Goal: Task Accomplishment & Management: Complete application form

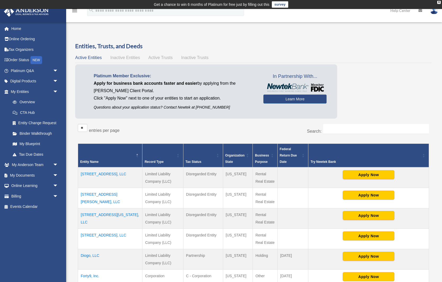
drag, startPoint x: 424, startPoint y: 74, endPoint x: 264, endPoint y: 77, distance: 160.0
click at [421, 74] on div "Platinum Member Exclusive: Apply for business bank accounts faster and easier b…" at bounding box center [253, 92] width 357 height 57
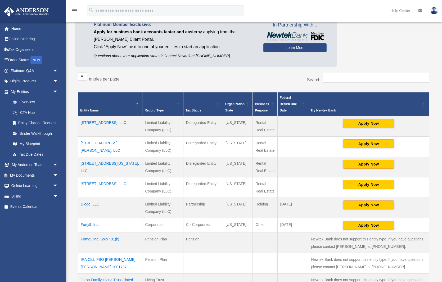
scroll to position [56, 0]
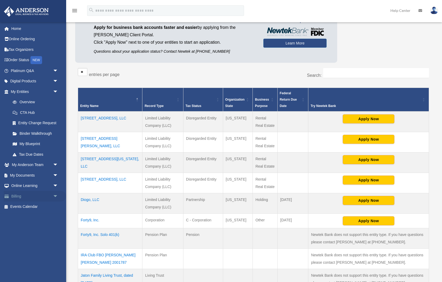
click at [17, 193] on link "Billing arrow_drop_down" at bounding box center [35, 196] width 62 height 11
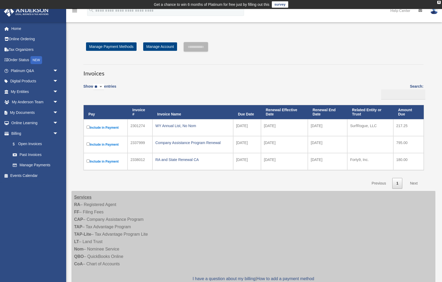
select select "**"
click at [195, 79] on div "Invoices Show ** ** ** *** entries Search: Pay Invoice # Invoice Name Due Date …" at bounding box center [253, 124] width 348 height 129
click at [154, 48] on link "Manage Account" at bounding box center [160, 46] width 34 height 8
click at [31, 152] on link "Past Invoices" at bounding box center [36, 154] width 59 height 11
click at [34, 153] on link "Past Invoices" at bounding box center [36, 154] width 59 height 11
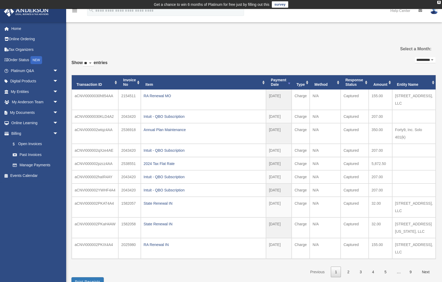
scroll to position [0, 0]
click at [246, 55] on div "**********" at bounding box center [253, 164] width 364 height 244
drag, startPoint x: 423, startPoint y: 96, endPoint x: 397, endPoint y: 96, distance: 25.7
click at [397, 96] on td "641 Huttig Ave, LLC" at bounding box center [413, 100] width 43 height 20
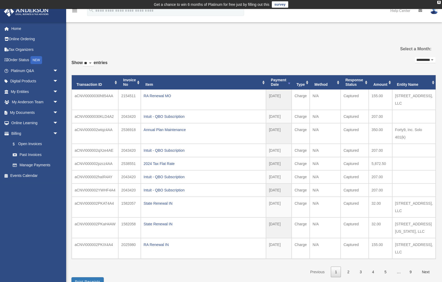
click at [321, 39] on div "**********" at bounding box center [253, 164] width 364 height 257
click at [18, 58] on link "Order Status NEW" at bounding box center [35, 60] width 62 height 11
click at [28, 50] on link "Tax Organizers" at bounding box center [35, 49] width 62 height 11
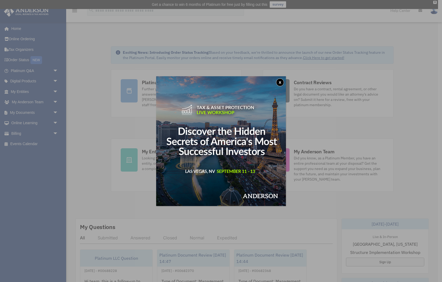
click at [282, 83] on button "x" at bounding box center [280, 82] width 8 height 8
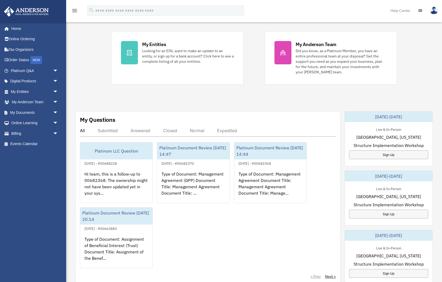
scroll to position [109, 0]
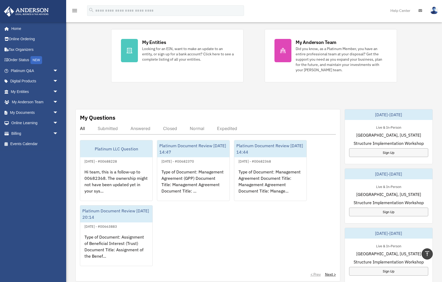
click at [253, 234] on div "Platinum LLC Question August 3, 2024 - #00688228 Hi team, this is a follow-up t…" at bounding box center [208, 203] width 256 height 126
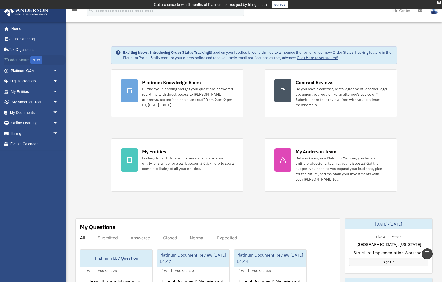
scroll to position [0, 0]
click at [28, 112] on link "My Documents arrow_drop_down" at bounding box center [35, 112] width 62 height 11
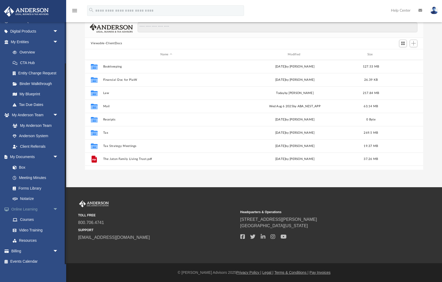
scroll to position [43, 0]
click at [28, 258] on link "Events Calendar" at bounding box center [35, 261] width 62 height 11
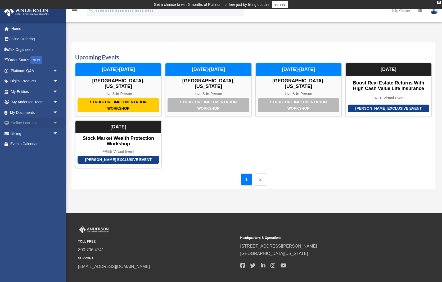
click at [26, 120] on link "Online Learning arrow_drop_down" at bounding box center [35, 123] width 62 height 11
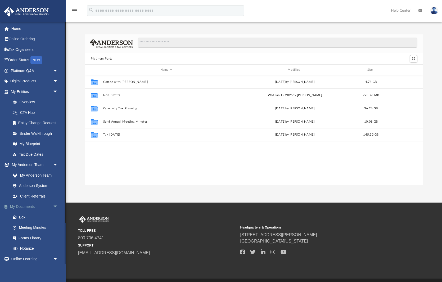
scroll to position [120, 338]
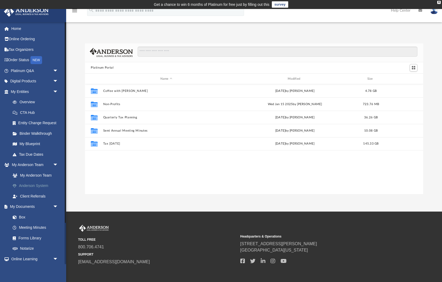
click at [36, 184] on link "Anderson System" at bounding box center [36, 186] width 59 height 11
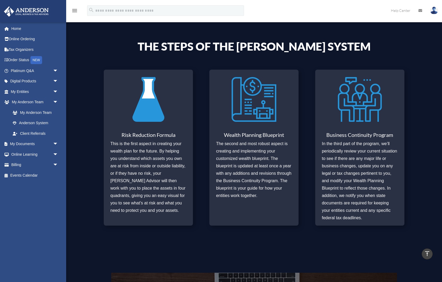
scroll to position [181, 0]
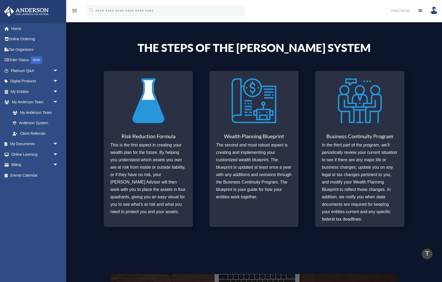
drag, startPoint x: 144, startPoint y: 176, endPoint x: 146, endPoint y: 174, distance: 3.4
click at [144, 176] on p "This is the first aspect in creating your wealth plan for the future. By helpin…" at bounding box center [148, 178] width 76 height 74
drag, startPoint x: 149, startPoint y: 118, endPoint x: 152, endPoint y: 117, distance: 3.9
click at [149, 118] on img at bounding box center [148, 101] width 45 height 52
click at [28, 153] on link "Online Learning arrow_drop_down" at bounding box center [35, 154] width 62 height 11
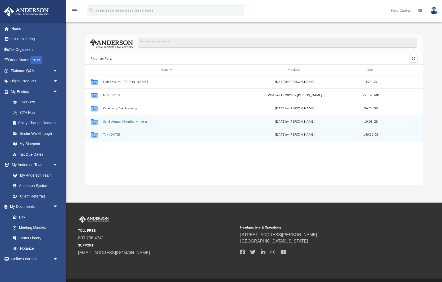
scroll to position [10, 0]
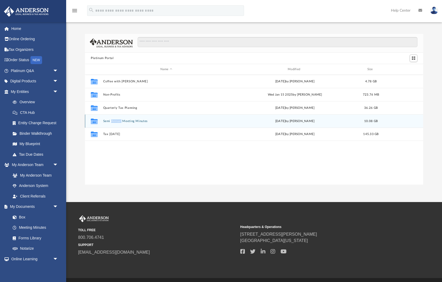
click at [112, 120] on button "Semi Annual Meeting Minutes" at bounding box center [166, 120] width 126 height 3
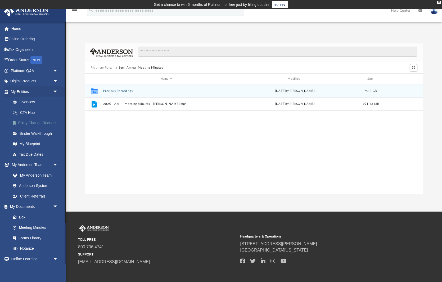
scroll to position [0, 0]
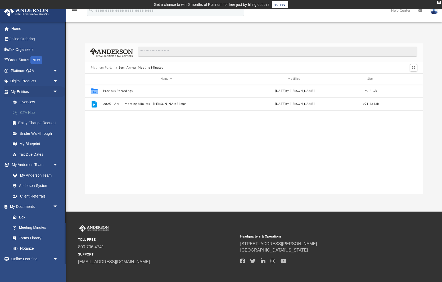
click at [32, 111] on link "CTA Hub" at bounding box center [36, 112] width 59 height 11
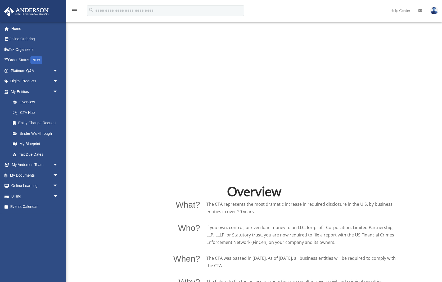
scroll to position [227, 0]
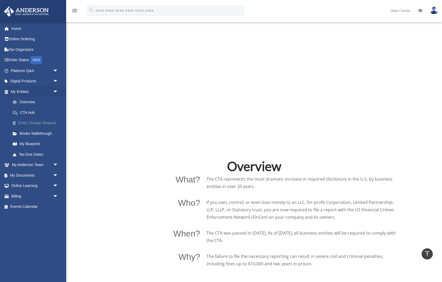
click at [42, 122] on link "Entity Change Request" at bounding box center [36, 123] width 59 height 11
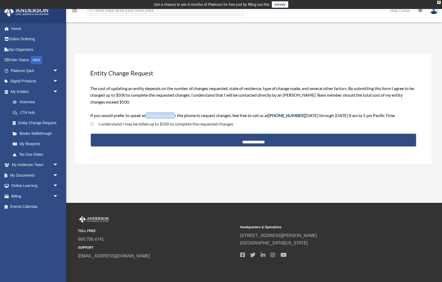
drag, startPoint x: 147, startPoint y: 113, endPoint x: 175, endPoint y: 115, distance: 27.6
click at [175, 115] on span "The cost of updating an entity depends on the number of changes requested, stat…" at bounding box center [252, 102] width 324 height 32
click at [370, 61] on div "**********" at bounding box center [253, 109] width 356 height 110
